Goal: Navigation & Orientation: Find specific page/section

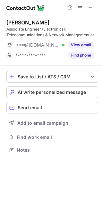
scroll to position [146, 102]
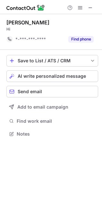
scroll to position [130, 102]
